Goal: Information Seeking & Learning: Learn about a topic

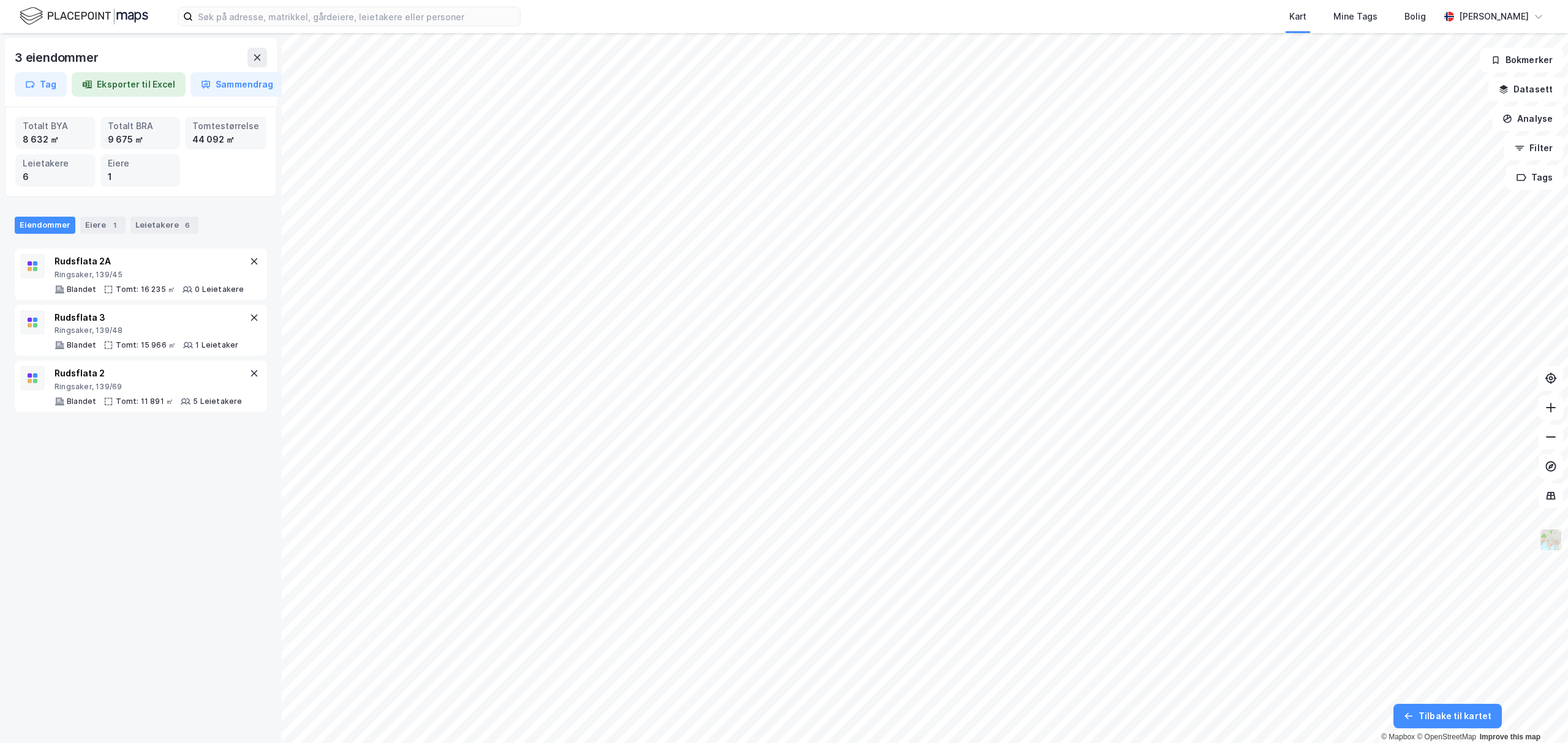
click at [1045, 515] on img at bounding box center [1550, 540] width 23 height 23
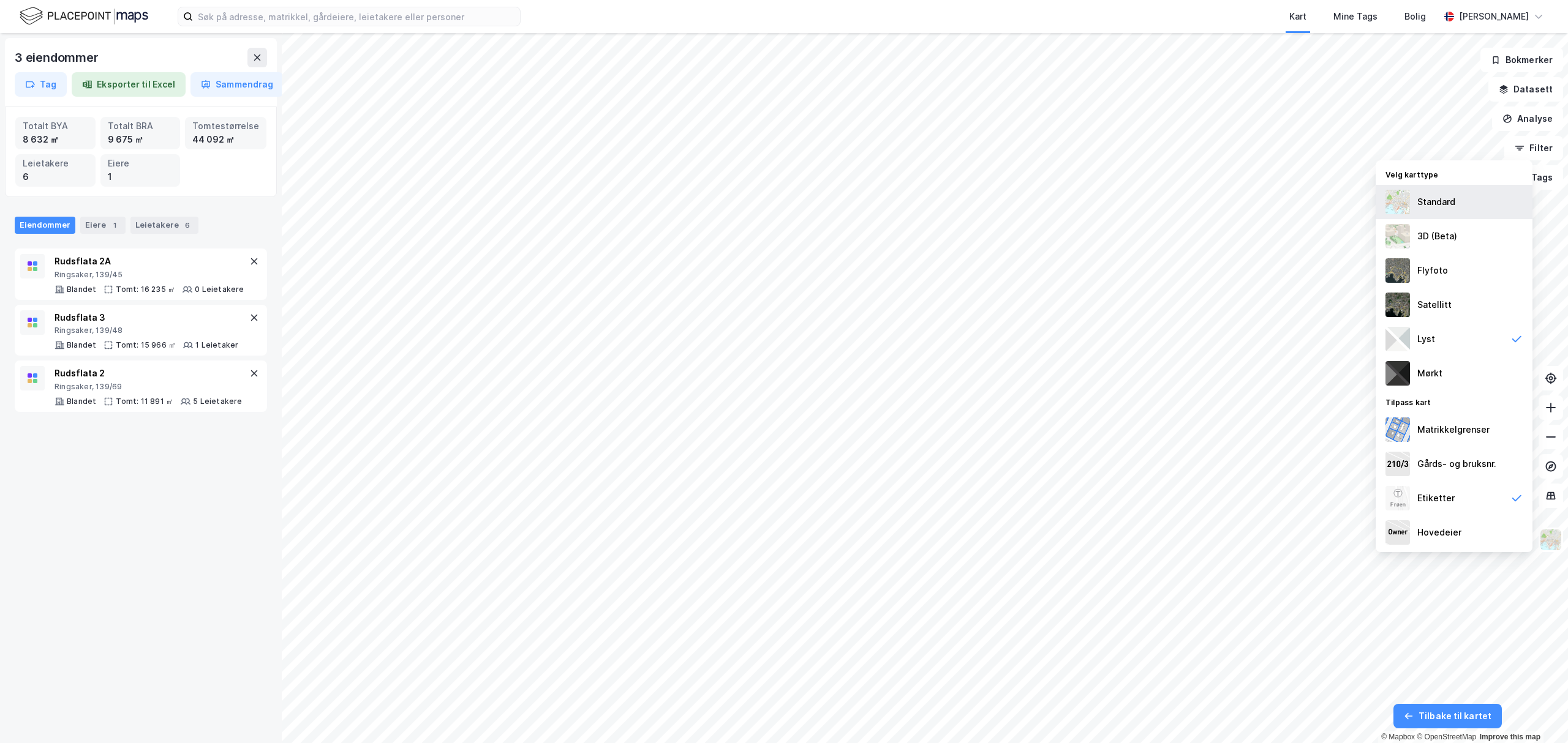
click at [1045, 207] on div "Standard" at bounding box center [1436, 202] width 38 height 15
click at [1045, 268] on div "Flyfoto" at bounding box center [1453, 270] width 157 height 34
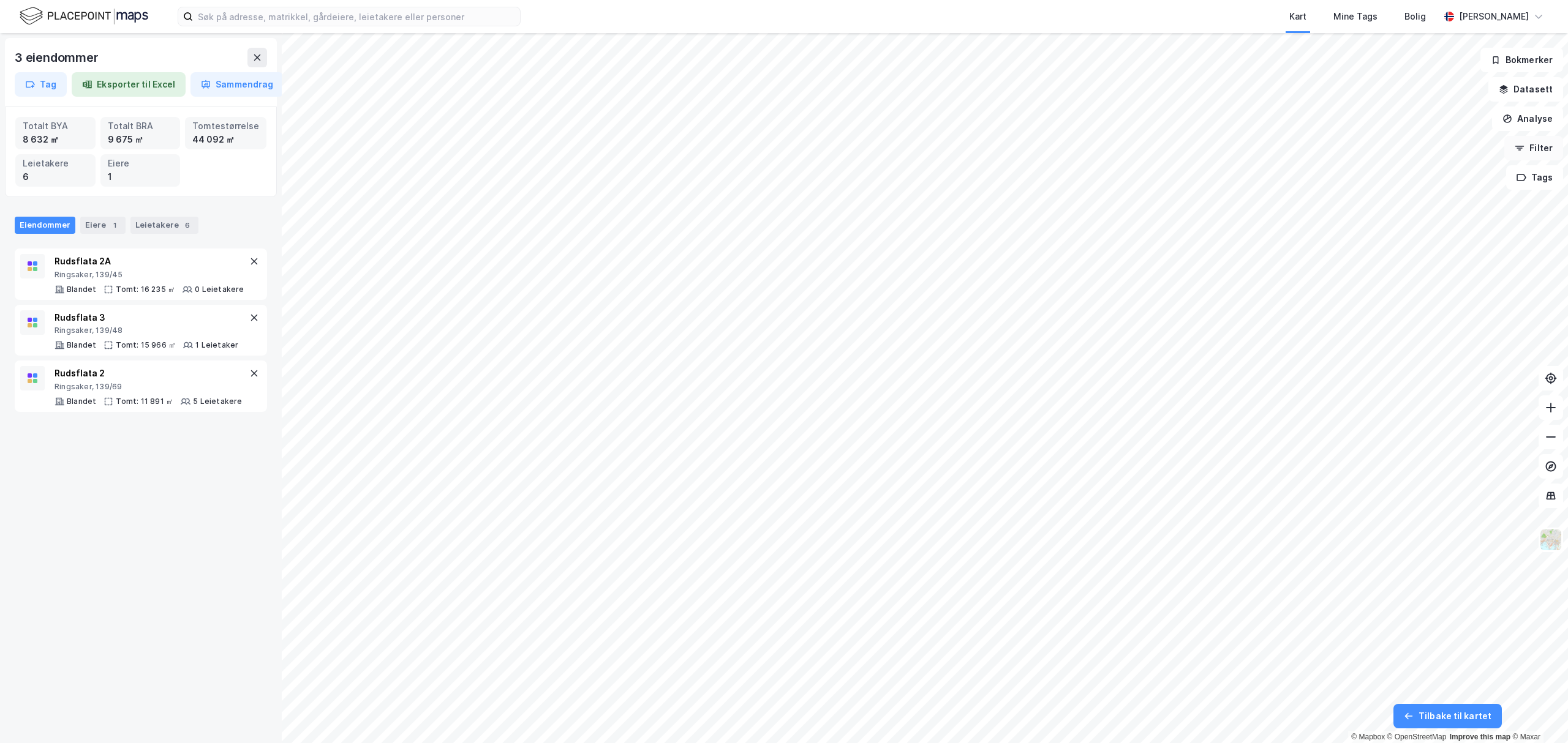
click at [1045, 147] on div "3 eiendommer Tag Eksporter til Excel Sammendrag Totalt BYA 8 632 ㎡ Totalt BRA 9…" at bounding box center [784, 388] width 1568 height 710
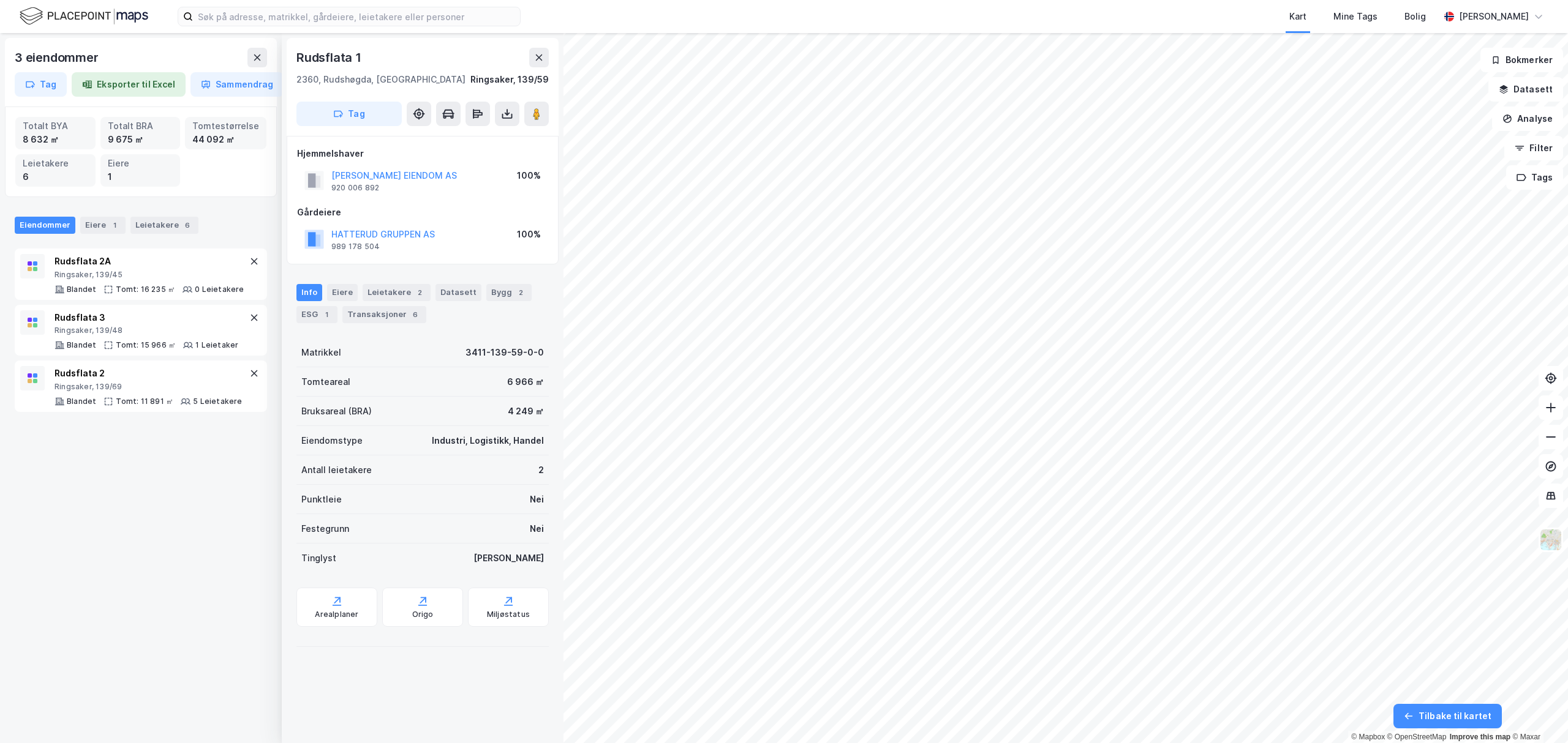
click at [544, 45] on div "Rudsflata 1 2360, Rudshøgda, Innlandet [GEOGRAPHIC_DATA], 139/59 Tag" at bounding box center [422, 86] width 272 height 98
click at [540, 52] on icon at bounding box center [539, 57] width 10 height 10
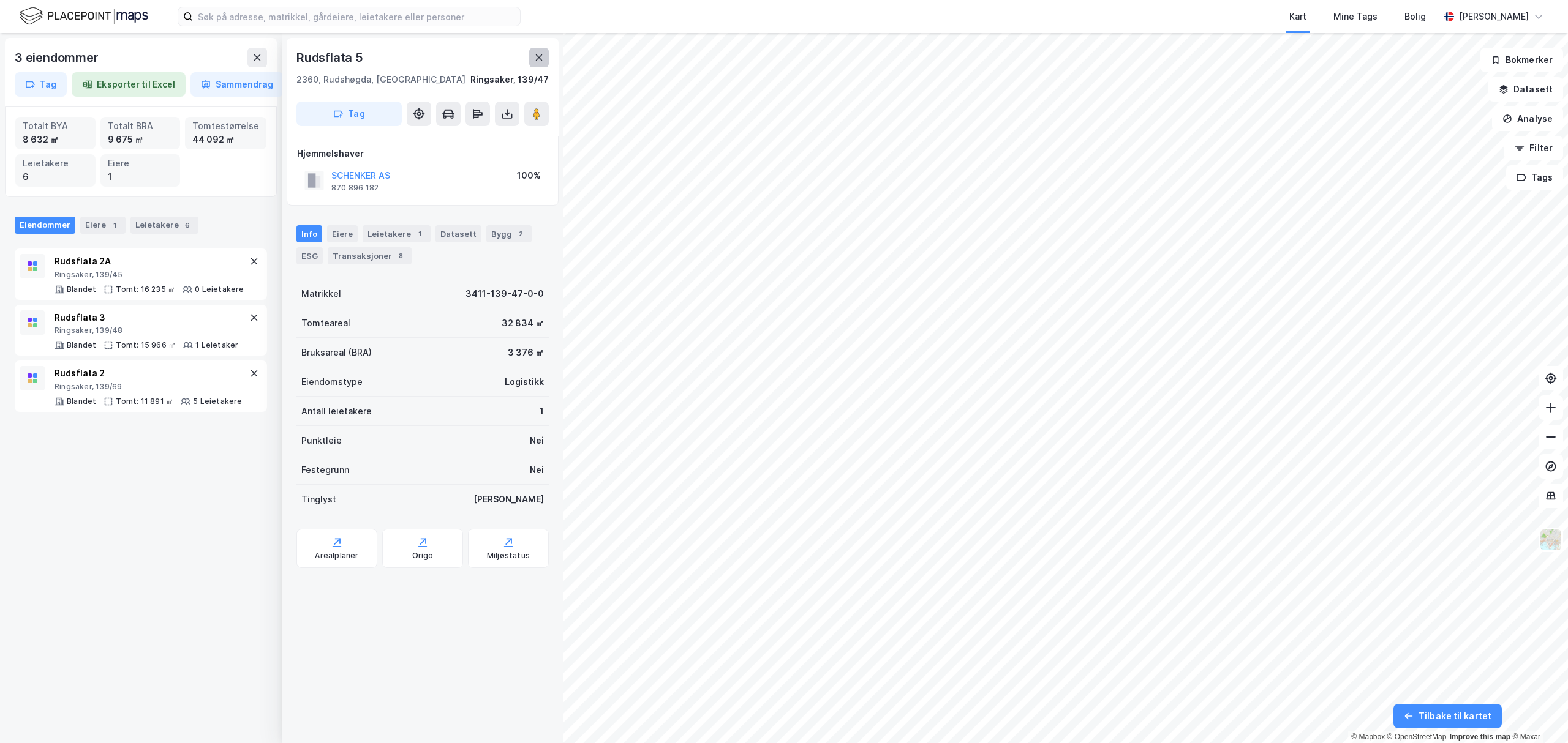
click at [540, 62] on button at bounding box center [539, 57] width 19 height 19
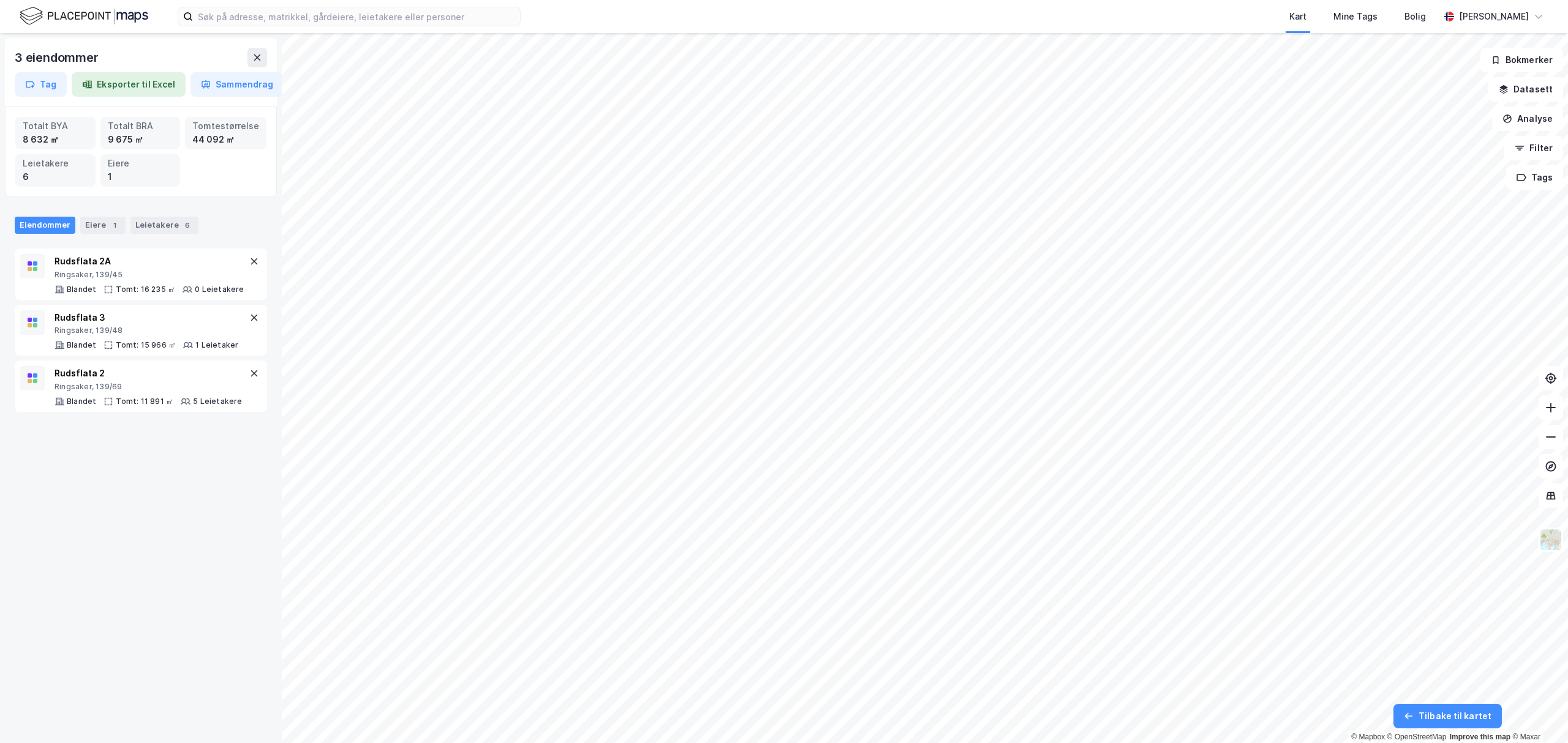
click at [723, 0] on html "Kart Mine Tags Bolig [PERSON_NAME] 3 eiendommer Tag Eksporter til Excel Sammend…" at bounding box center [784, 371] width 1568 height 743
